Goal: Find contact information: Find contact information

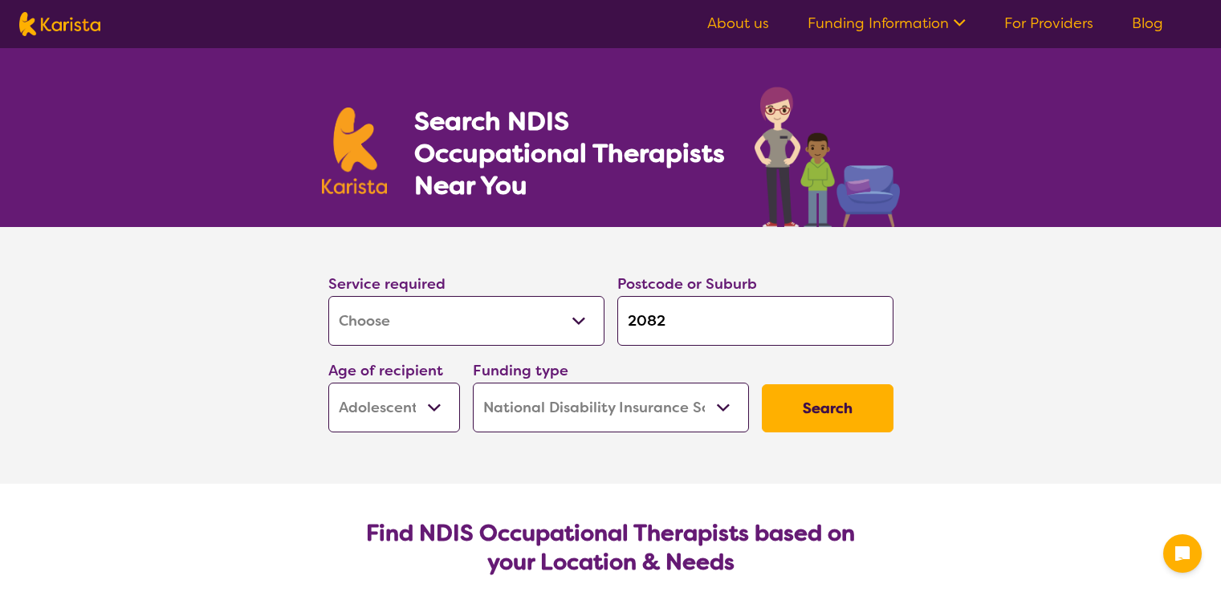
select select "[MEDICAL_DATA]"
select select "AS"
select select "NDIS"
select select "[MEDICAL_DATA]"
select select "AS"
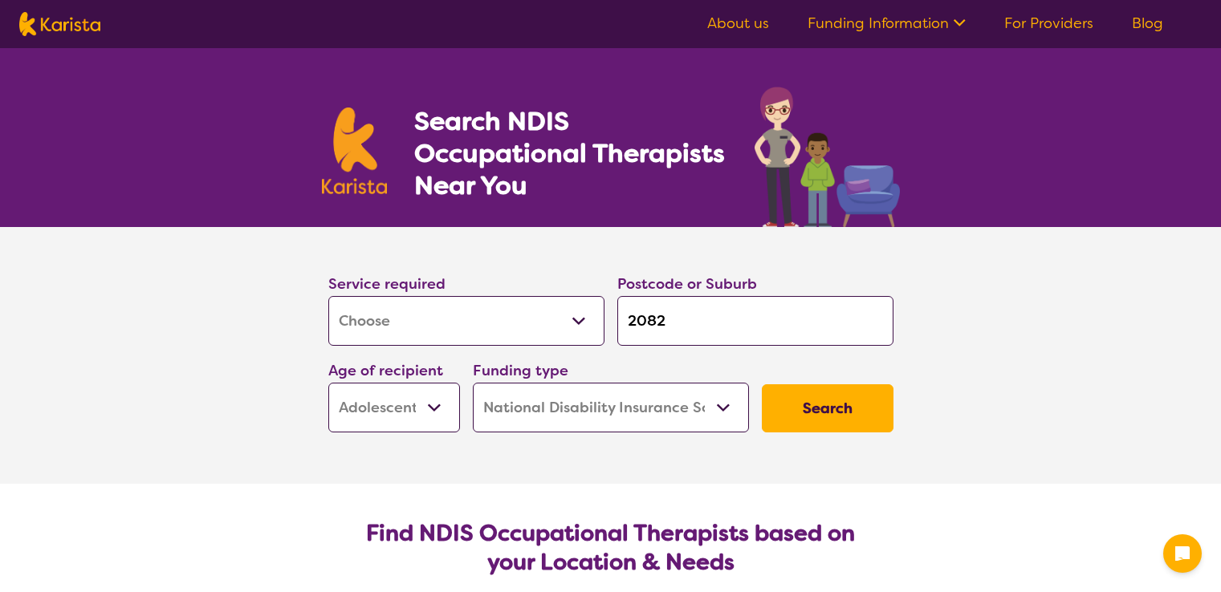
select select "NDIS"
click at [678, 328] on input "2082" at bounding box center [755, 321] width 276 height 50
type input "208"
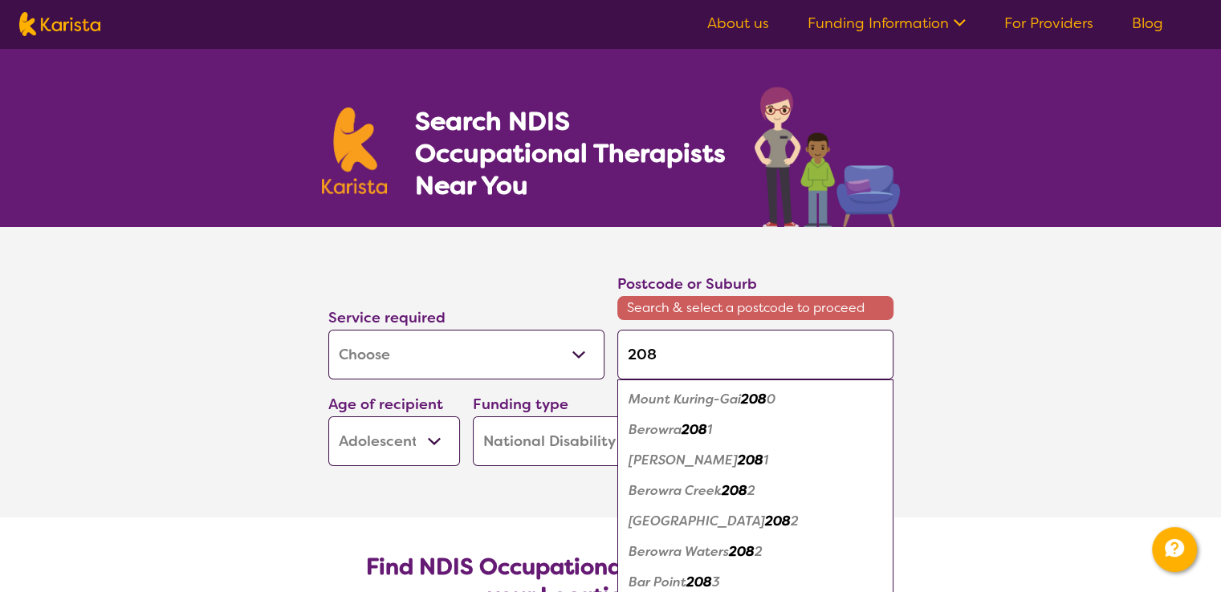
type input "20"
type input "2"
type input "27"
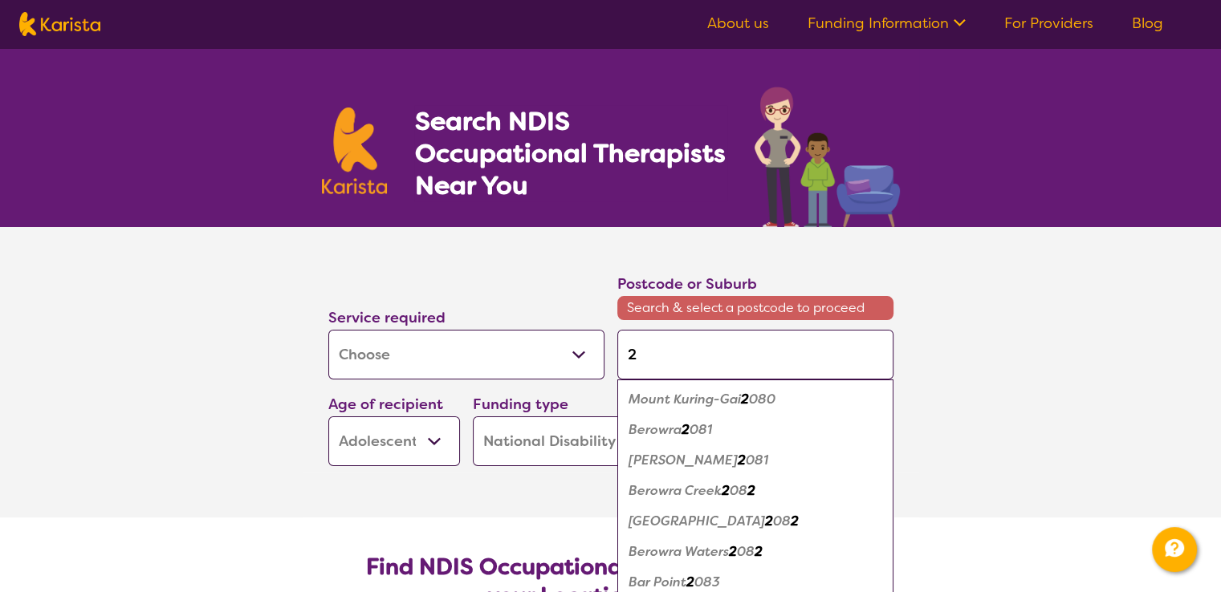
type input "27"
type input "274"
type input "2745"
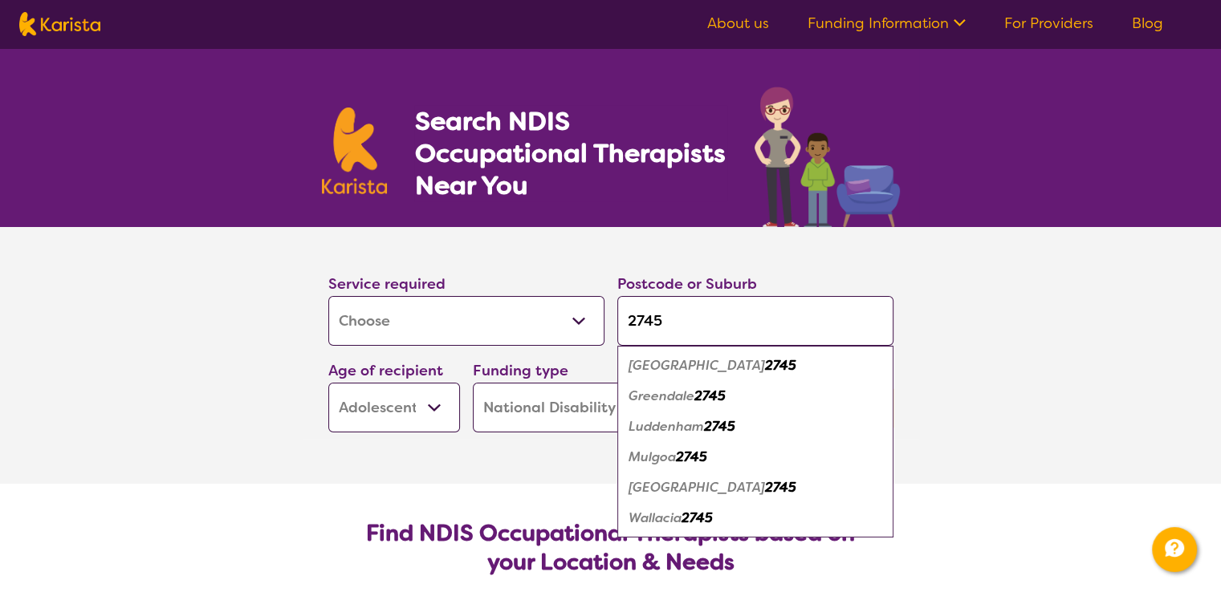
type input "2745"
click at [688, 485] on em "Regentville" at bounding box center [697, 487] width 136 height 17
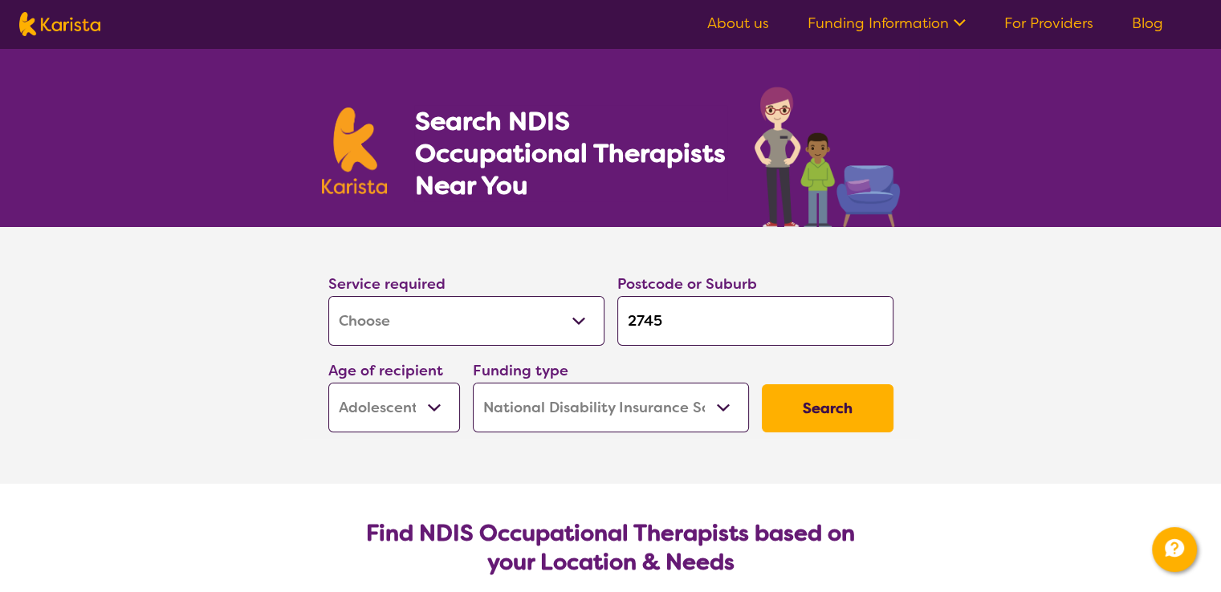
click at [437, 412] on select "Early Childhood - 0 to 9 Child - 10 to 11 Adolescent - 12 to 17 Adult - 18 to 6…" at bounding box center [394, 408] width 132 height 50
click at [328, 383] on select "Early Childhood - 0 to 9 Child - 10 to 11 Adolescent - 12 to 17 Adult - 18 to 6…" at bounding box center [394, 408] width 132 height 50
click at [830, 412] on button "Search" at bounding box center [828, 409] width 132 height 48
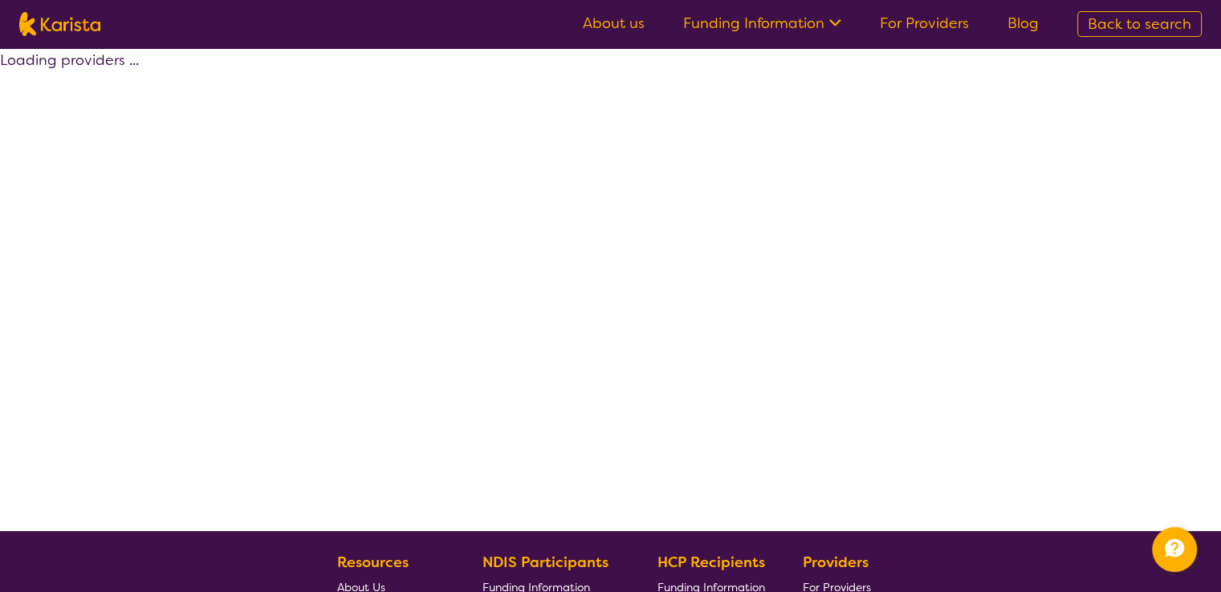
select select "by_score"
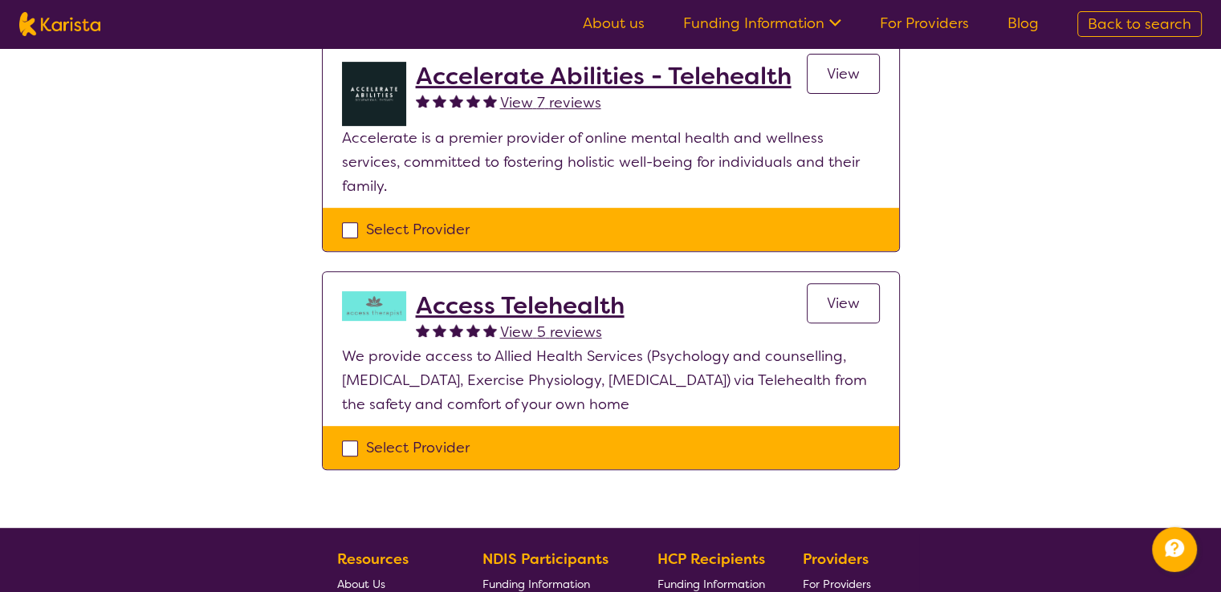
scroll to position [665, 0]
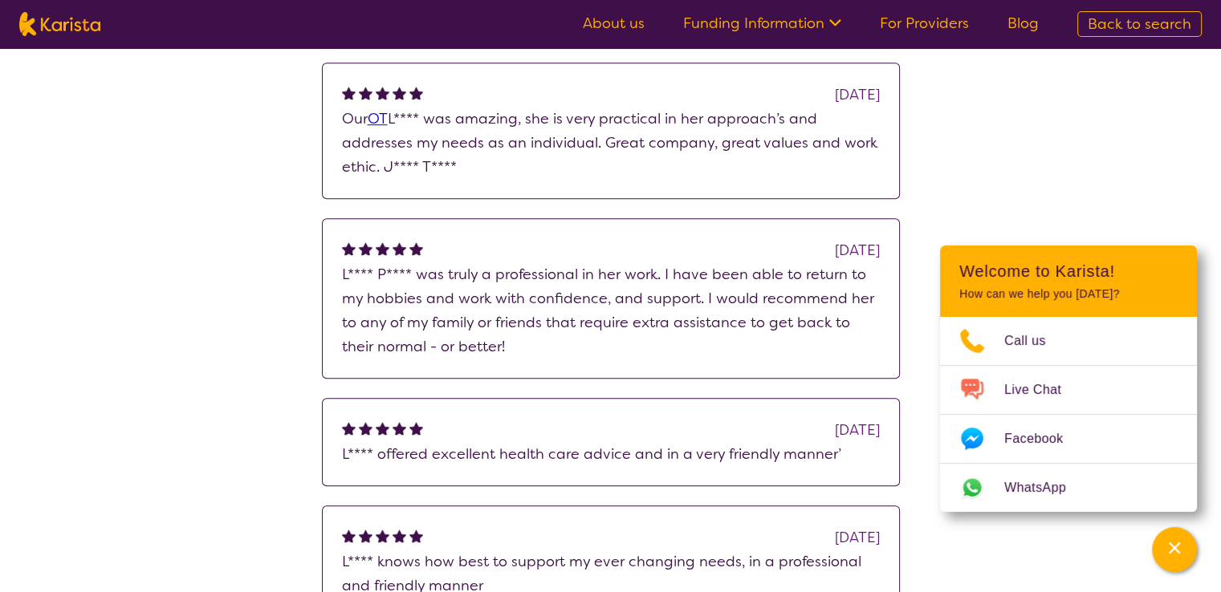
scroll to position [999, 0]
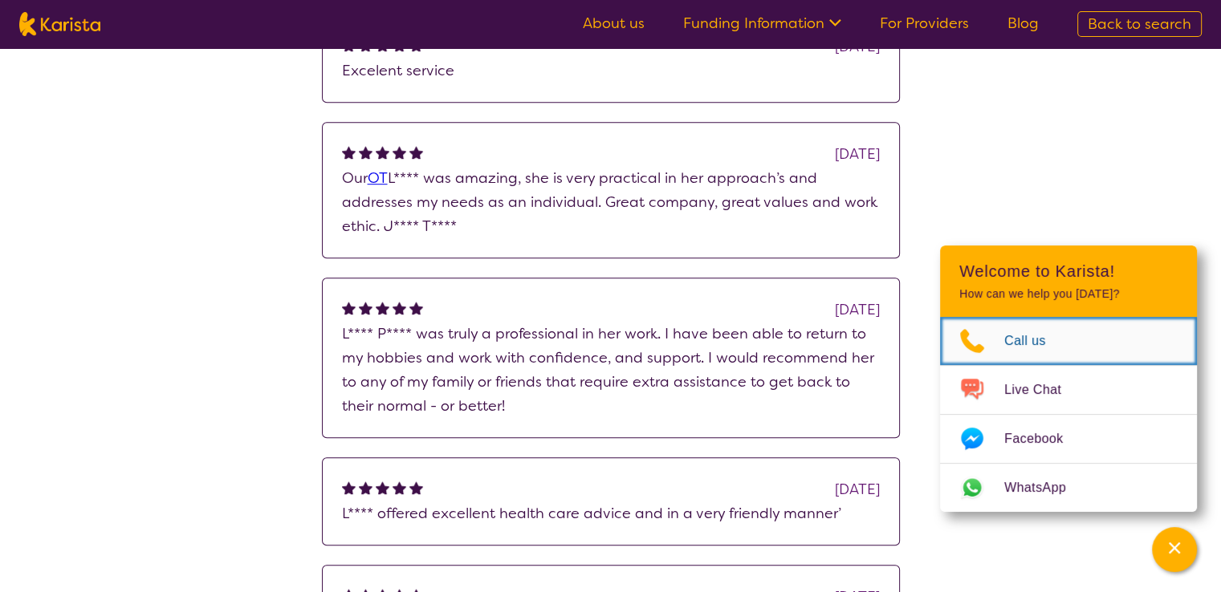
click at [1027, 338] on span "Call us" at bounding box center [1034, 341] width 61 height 24
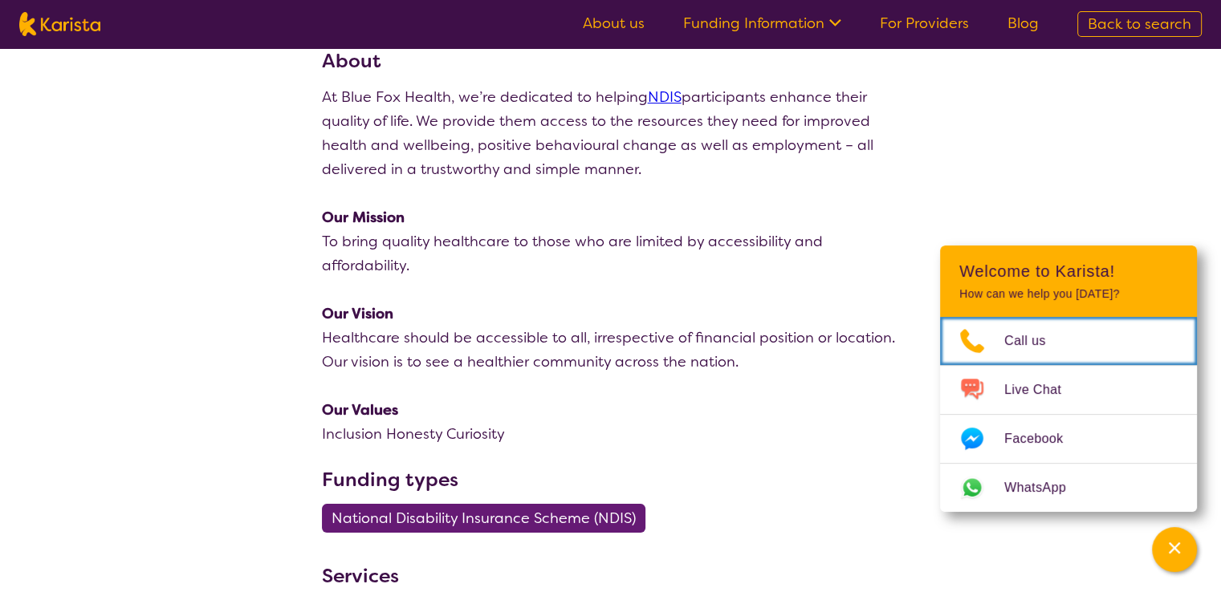
scroll to position [0, 0]
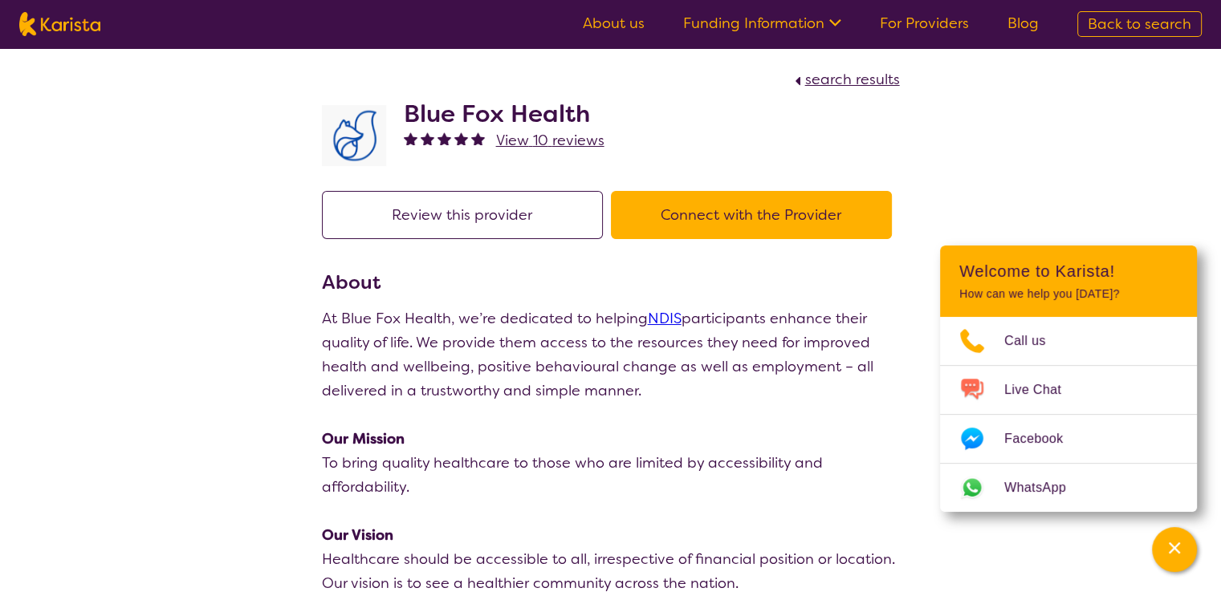
click at [548, 210] on button "Review this provider" at bounding box center [462, 215] width 281 height 48
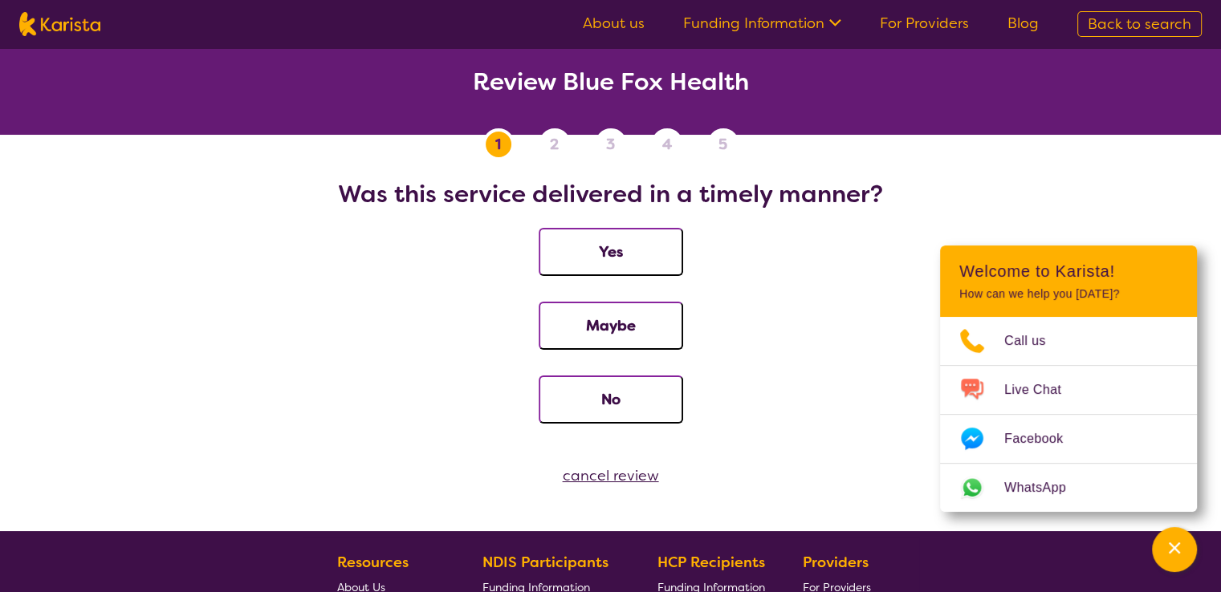
click at [627, 482] on div "cancel review" at bounding box center [610, 476] width 1221 height 24
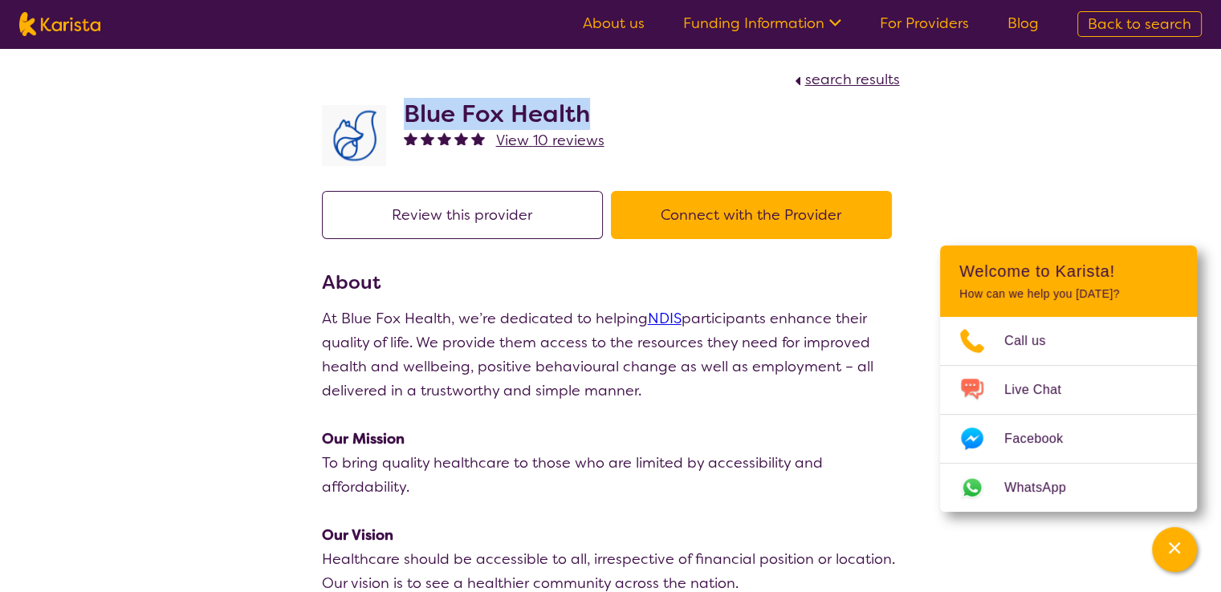
drag, startPoint x: 406, startPoint y: 116, endPoint x: 589, endPoint y: 120, distance: 183.1
click at [589, 120] on h2 "Blue Fox Health" at bounding box center [504, 114] width 201 height 29
